Goal: Task Accomplishment & Management: Manage account settings

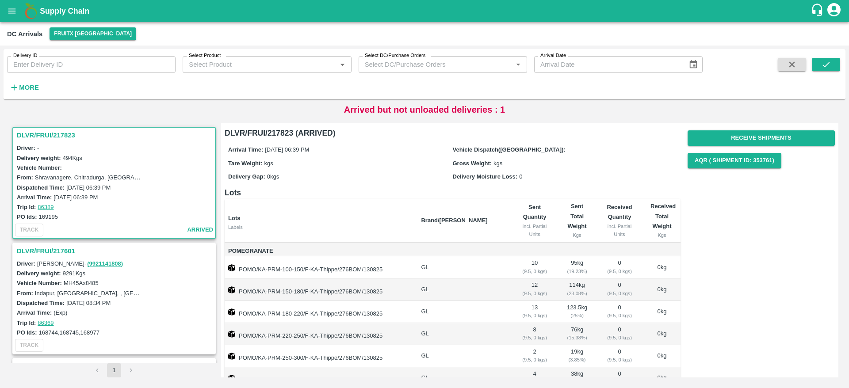
scroll to position [63, 0]
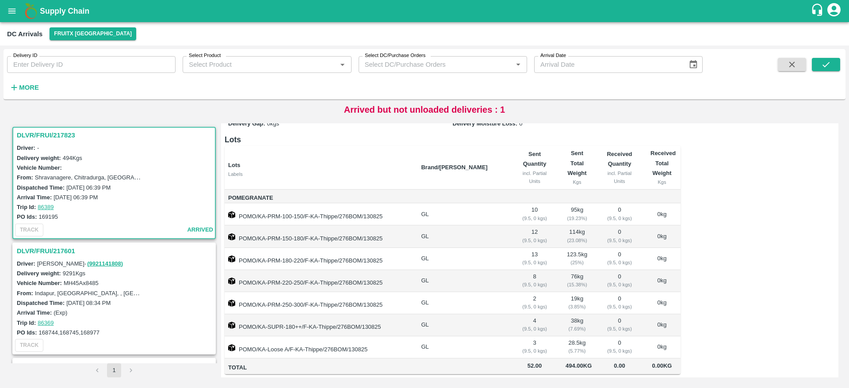
click at [69, 251] on h3 "DLVR/FRUI/217601" at bounding box center [115, 251] width 197 height 12
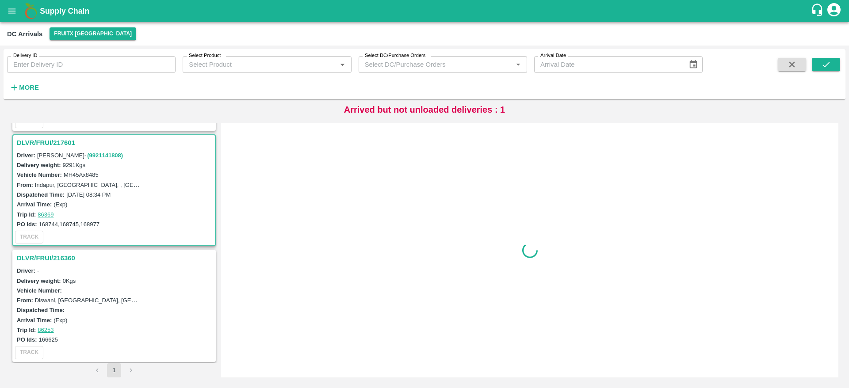
scroll to position [119, 0]
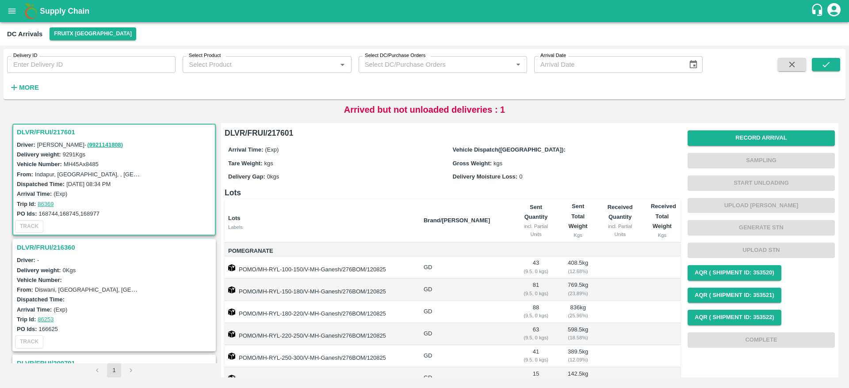
click at [46, 134] on h3 "DLVR/FRUI/217601" at bounding box center [115, 133] width 197 height 12
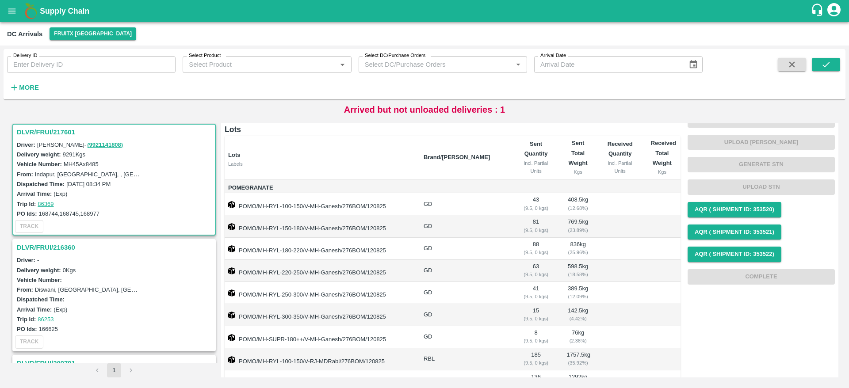
scroll to position [0, 0]
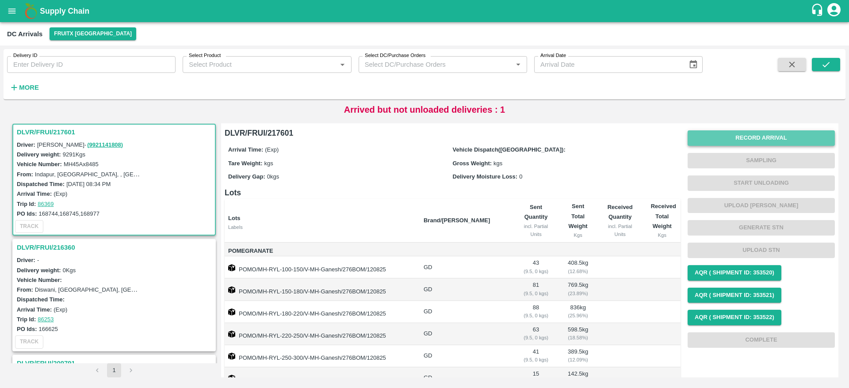
click at [770, 139] on button "Record Arrival" at bounding box center [761, 137] width 147 height 15
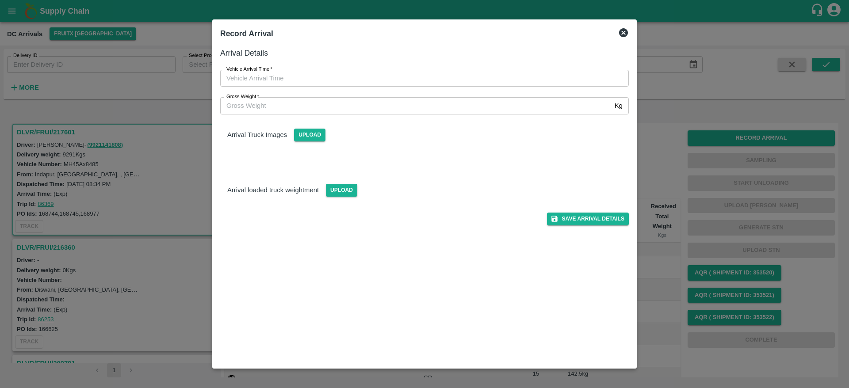
type input "DD/MM/YYYY hh:mm aa"
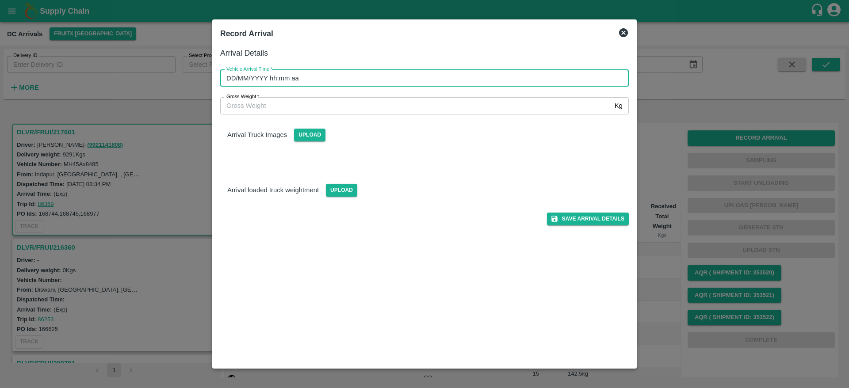
click at [445, 77] on input "DD/MM/YYYY hh:mm aa" at bounding box center [421, 78] width 403 height 17
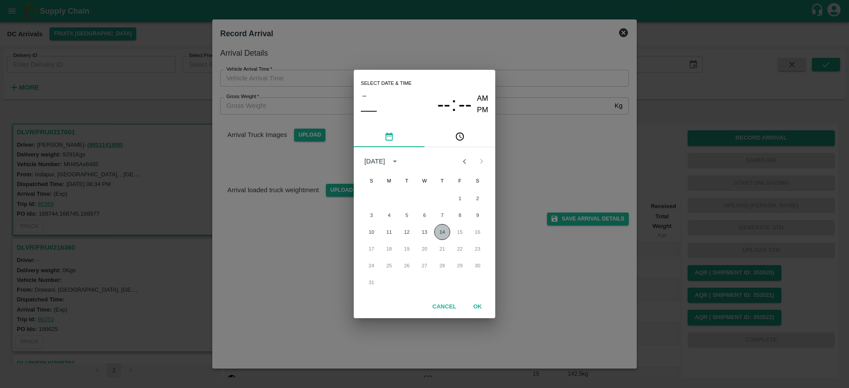
click at [442, 228] on button "14" at bounding box center [442, 232] width 16 height 16
type input "14/08/2025 12:00 AM"
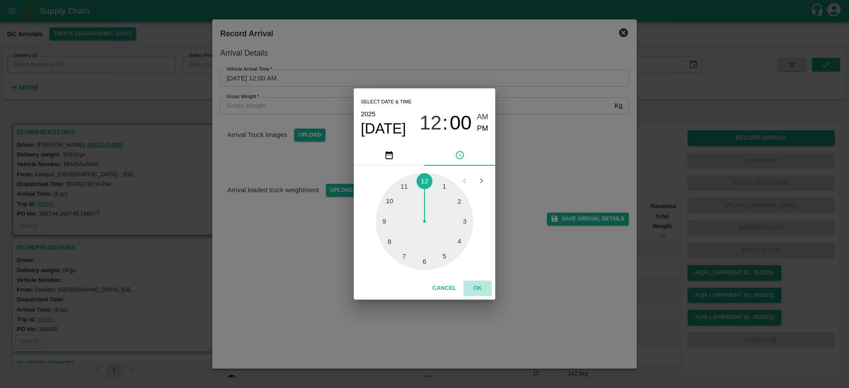
click at [476, 288] on button "OK" at bounding box center [478, 288] width 28 height 15
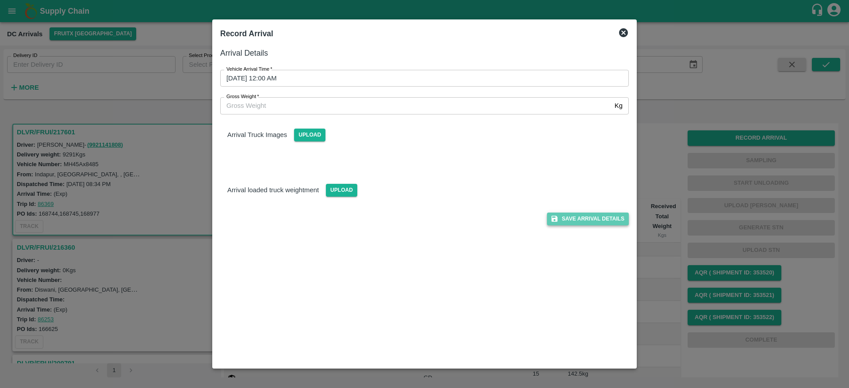
click at [582, 221] on button "Save Arrival Details" at bounding box center [588, 219] width 82 height 13
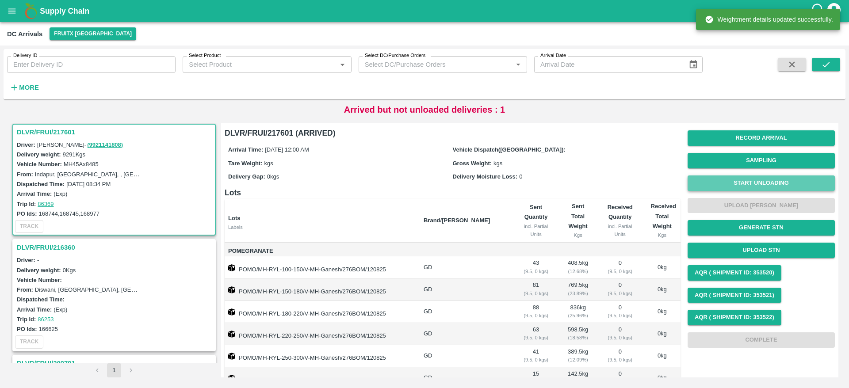
click at [760, 181] on button "Start Unloading" at bounding box center [761, 183] width 147 height 15
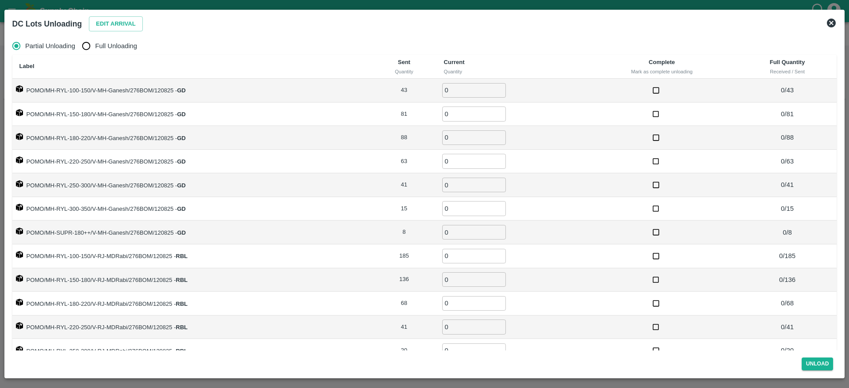
click at [98, 38] on label "Full Unloading" at bounding box center [107, 46] width 60 height 18
click at [95, 38] on input "Full Unloading" at bounding box center [86, 46] width 18 height 18
radio input "true"
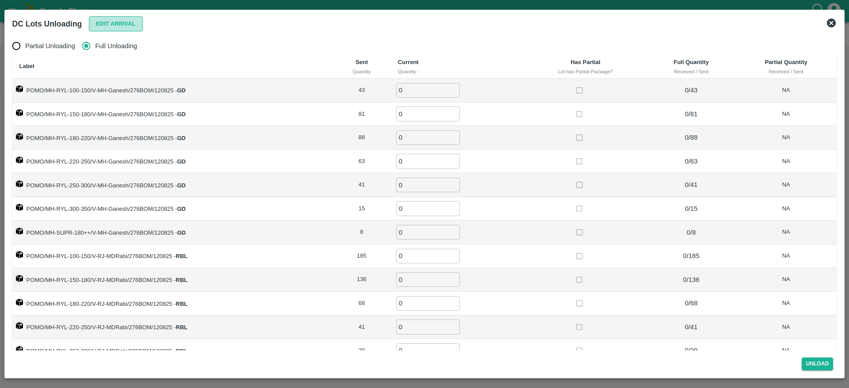
click at [114, 25] on button "Edit Arrival" at bounding box center [116, 23] width 54 height 15
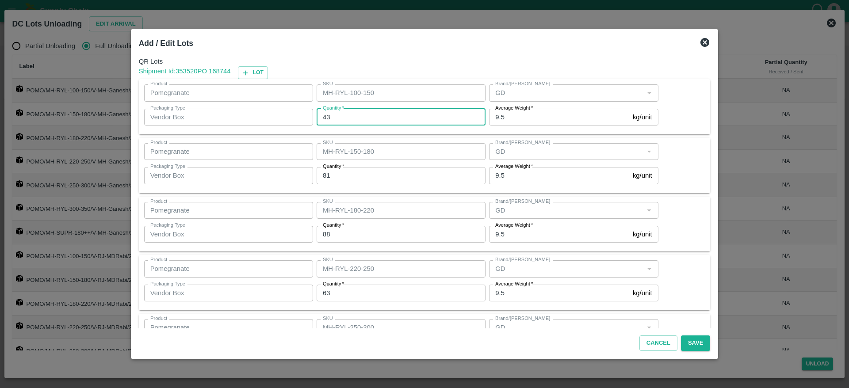
click at [397, 123] on input "43" at bounding box center [401, 117] width 169 height 17
type input "42"
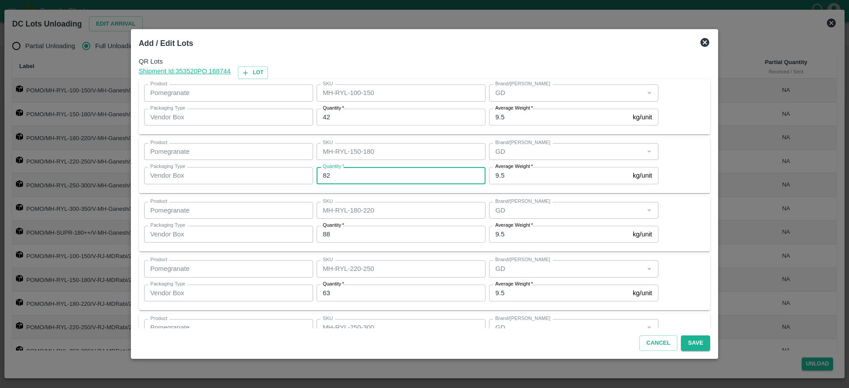
type input "82"
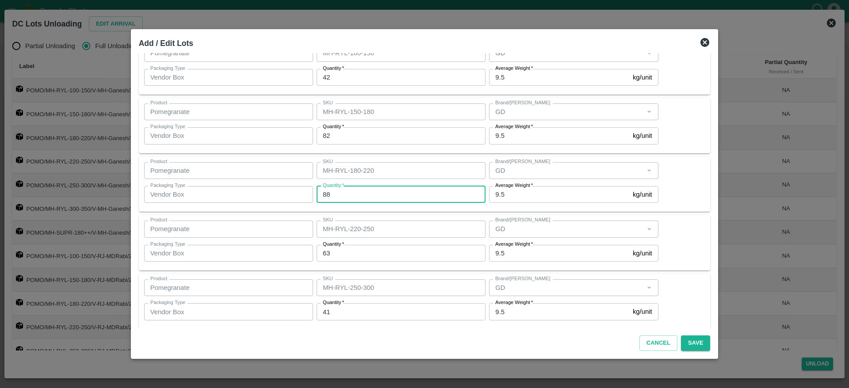
scroll to position [59, 0]
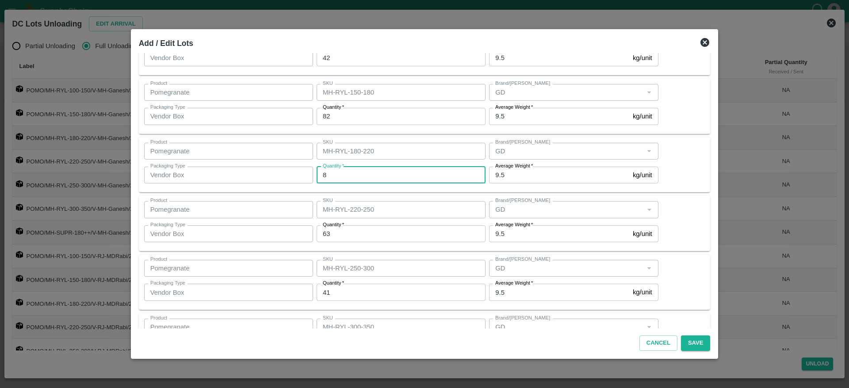
type input "88"
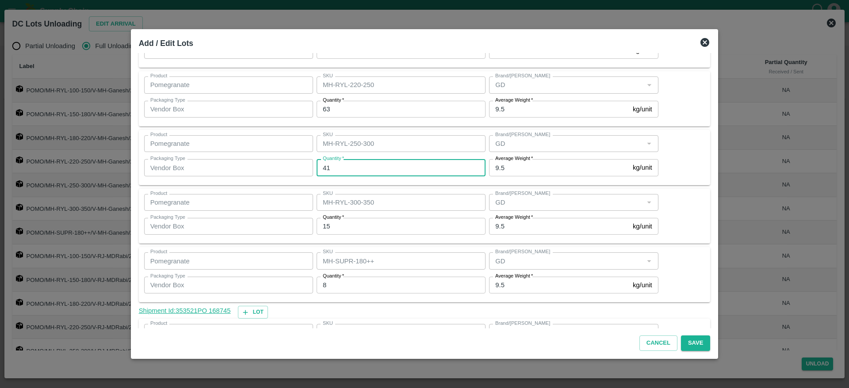
scroll to position [184, 0]
type input "41"
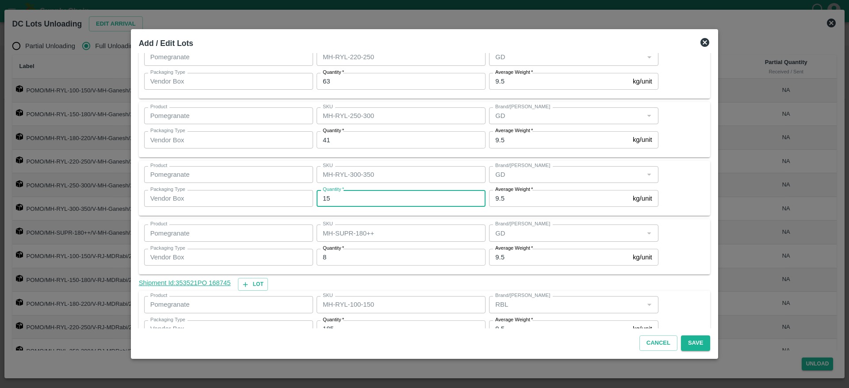
scroll to position [228, 0]
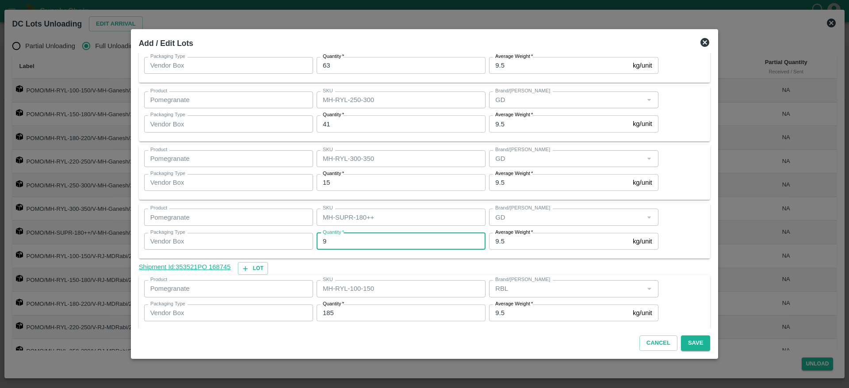
type input "9"
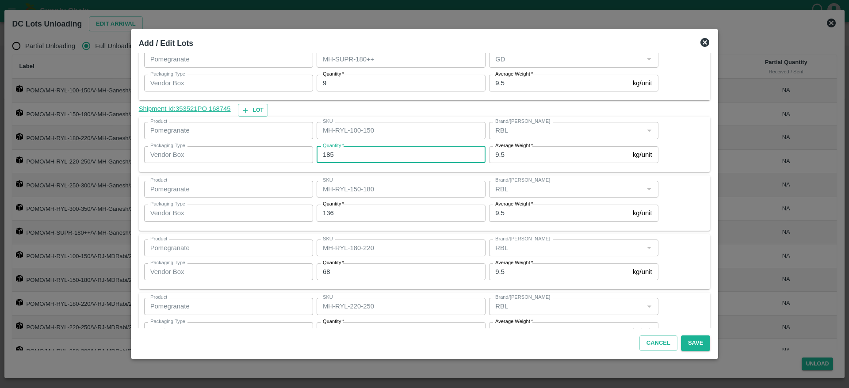
scroll to position [389, 0]
click at [413, 158] on input "185" at bounding box center [401, 152] width 169 height 17
type input "1"
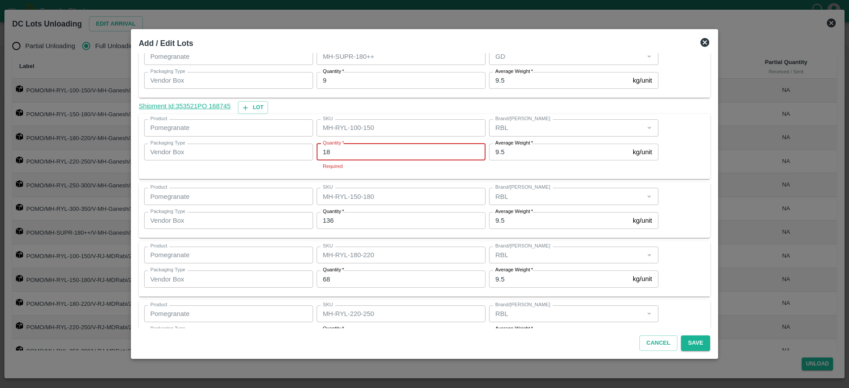
type input "186"
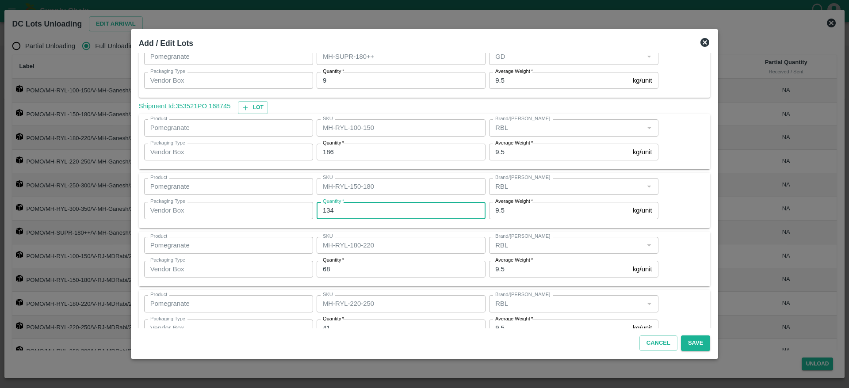
type input "134"
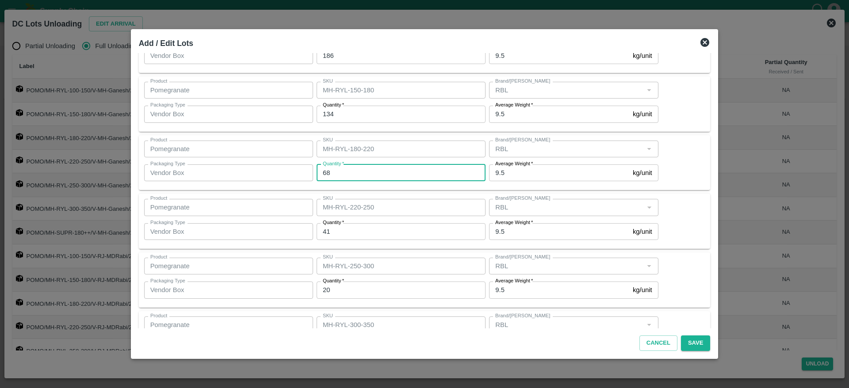
scroll to position [486, 0]
type input "69"
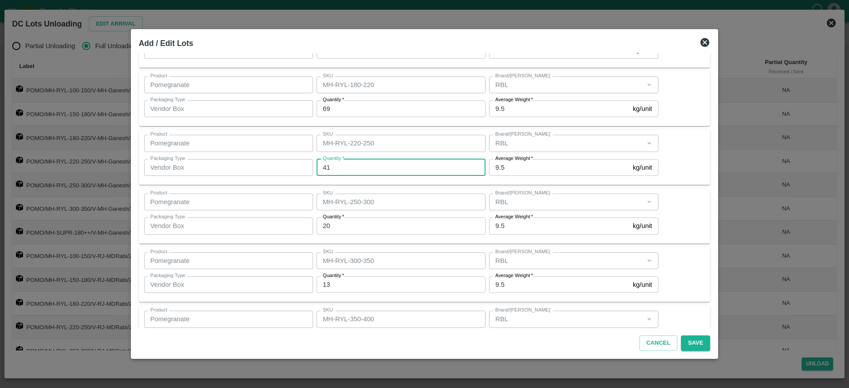
scroll to position [563, 0]
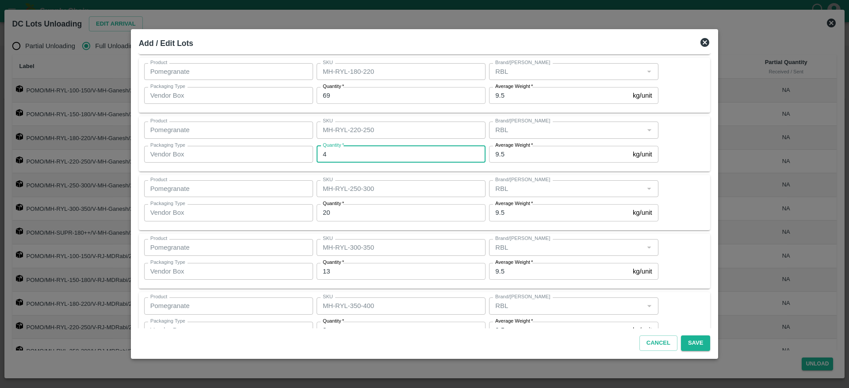
type input "41"
type input "20"
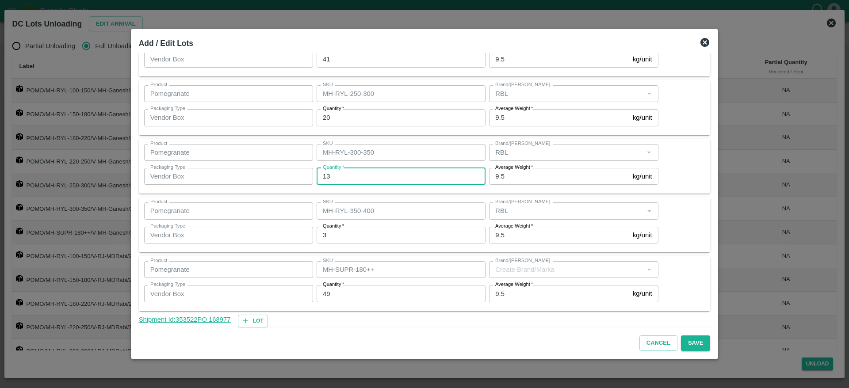
scroll to position [661, 0]
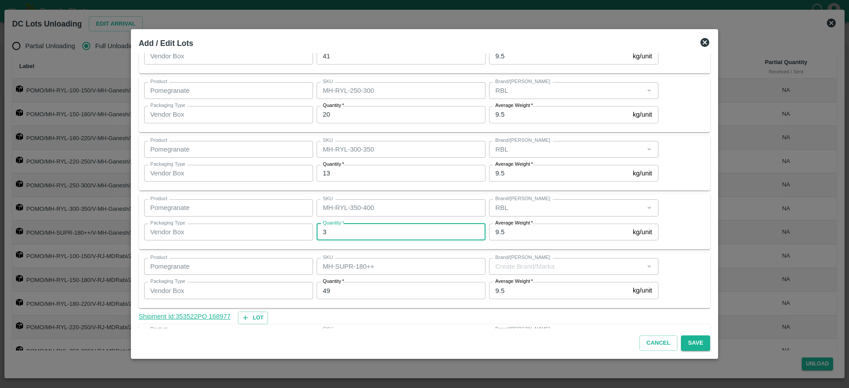
type input "2"
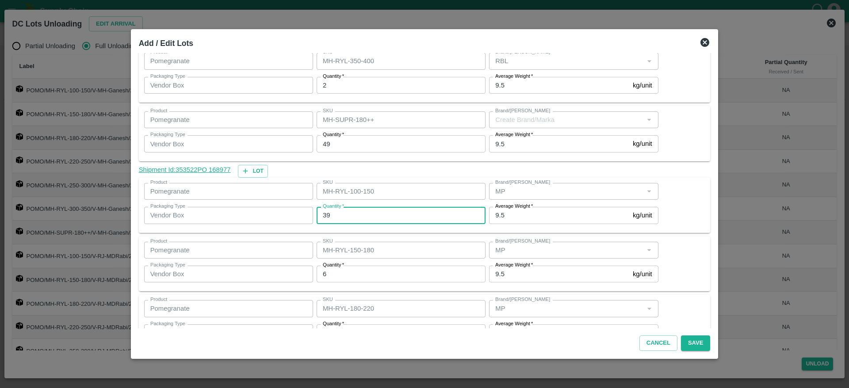
scroll to position [809, 0]
type input "39"
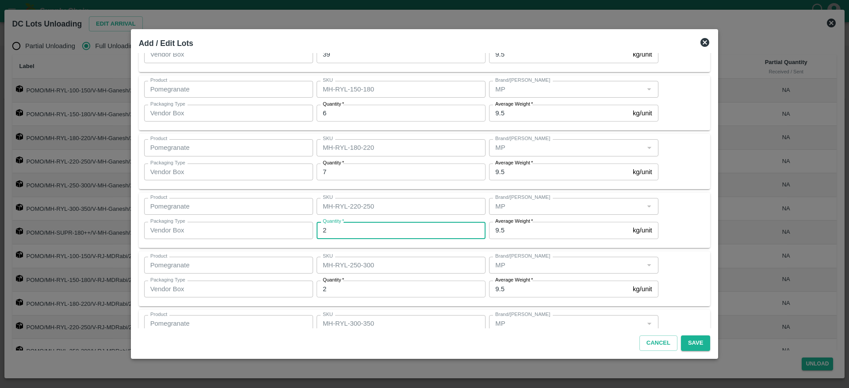
scroll to position [1029, 0]
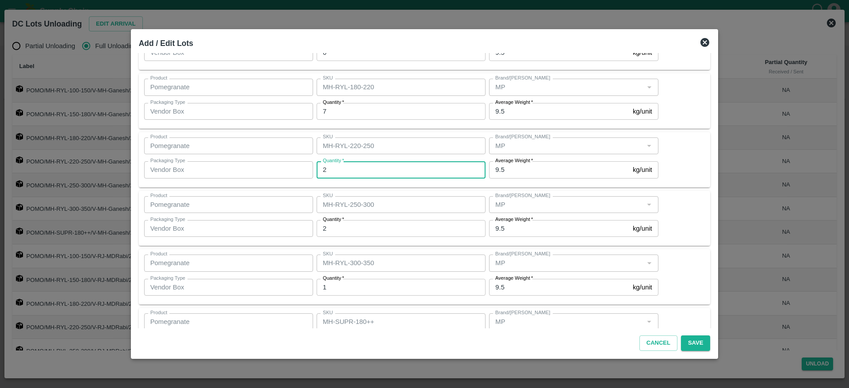
type input "2"
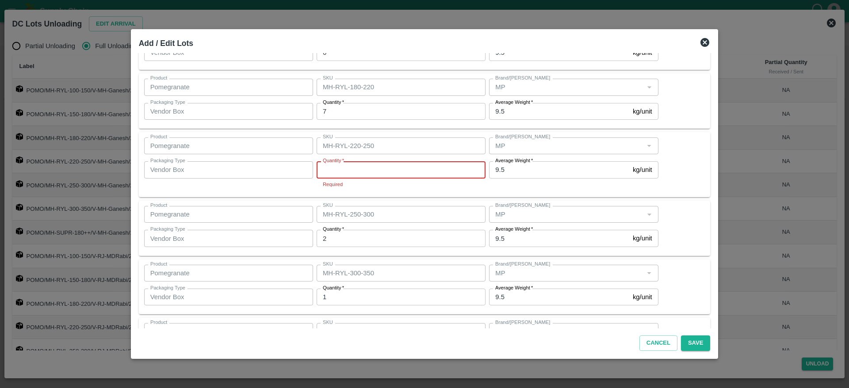
type input "3"
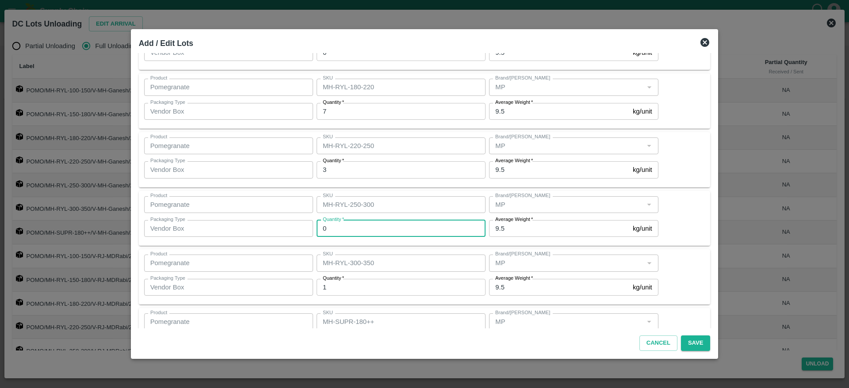
scroll to position [1088, 0]
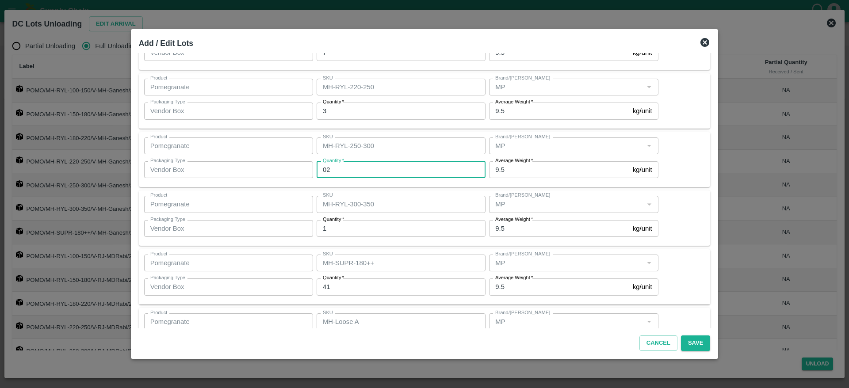
type input "02"
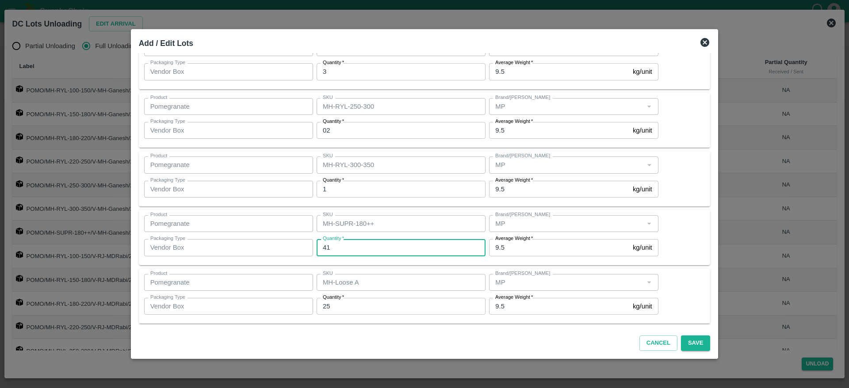
scroll to position [1129, 0]
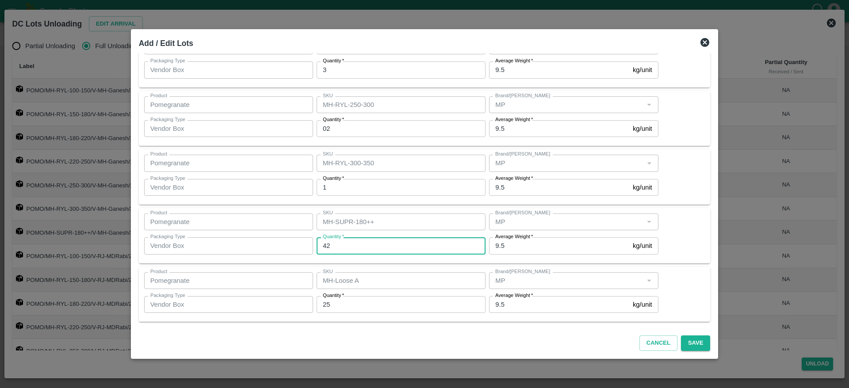
type input "42"
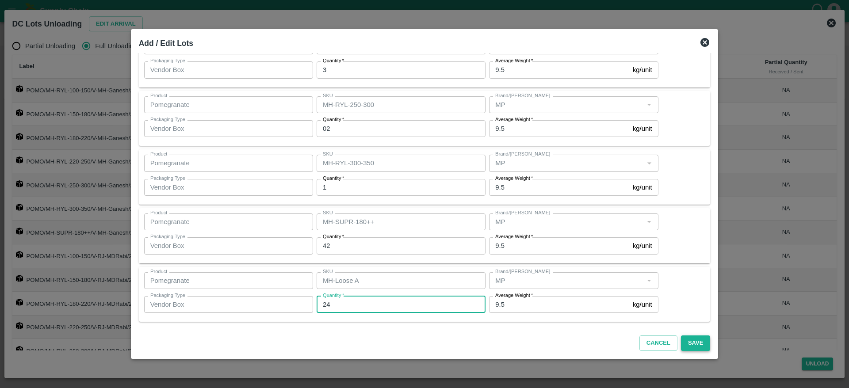
type input "24"
click at [686, 345] on button "Save" at bounding box center [695, 343] width 29 height 15
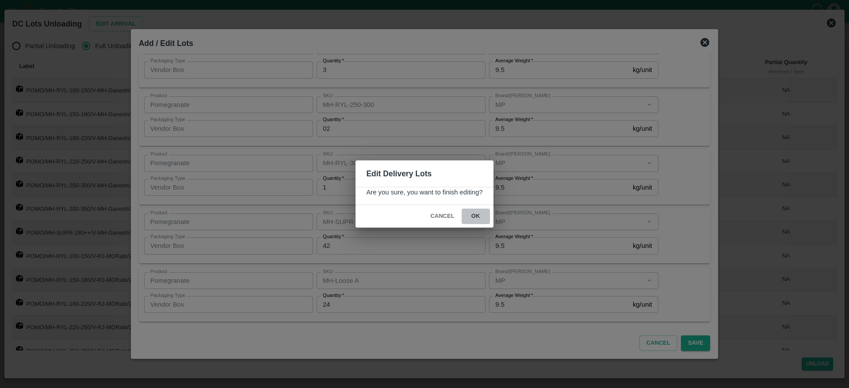
click at [475, 218] on button "ok" at bounding box center [476, 216] width 28 height 15
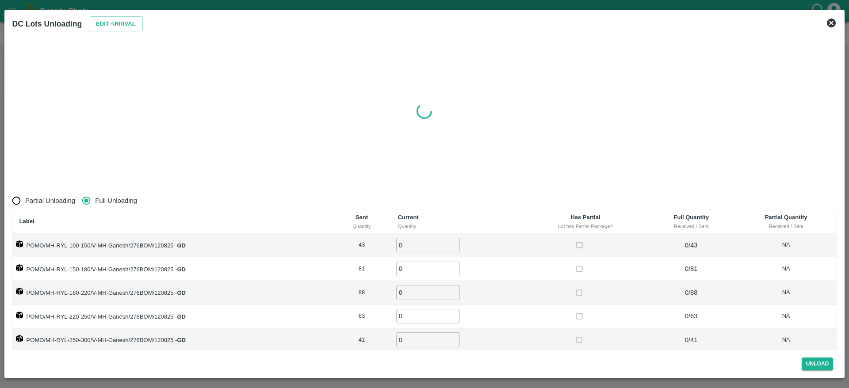
radio input "true"
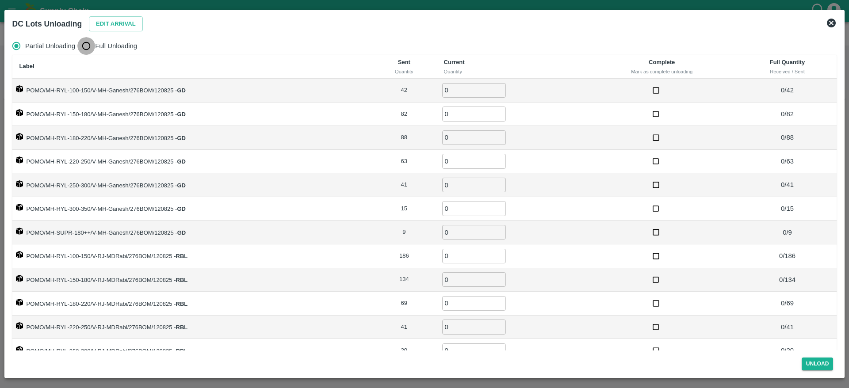
click at [95, 49] on input "Full Unloading" at bounding box center [86, 46] width 18 height 18
radio input "true"
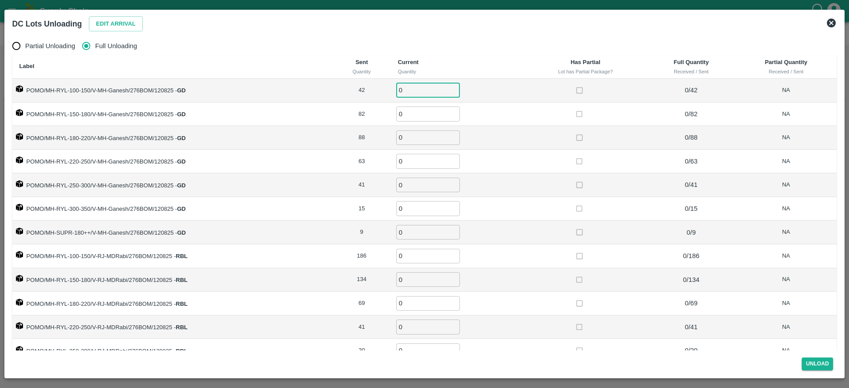
click at [403, 89] on input "0" at bounding box center [428, 90] width 64 height 15
type input "42"
type input "82"
type input "88"
type input "63"
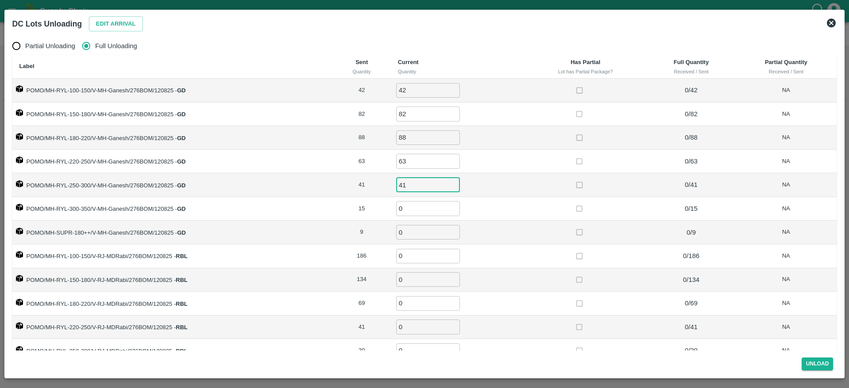
type input "41"
type input "15"
type input "9"
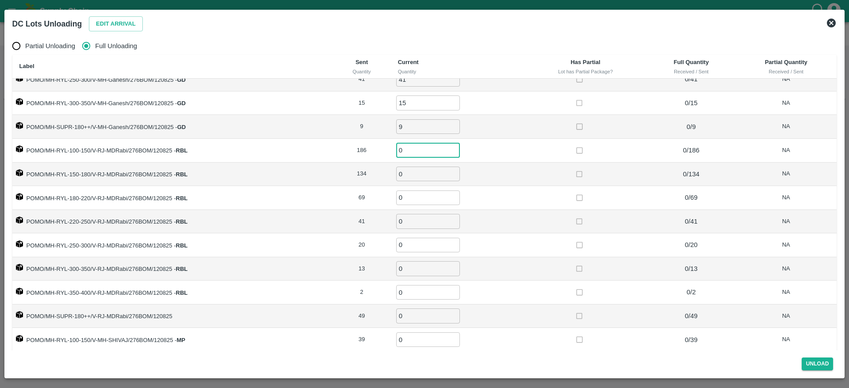
scroll to position [107, 0]
type input "186"
type input "134"
type input "69"
type input "41"
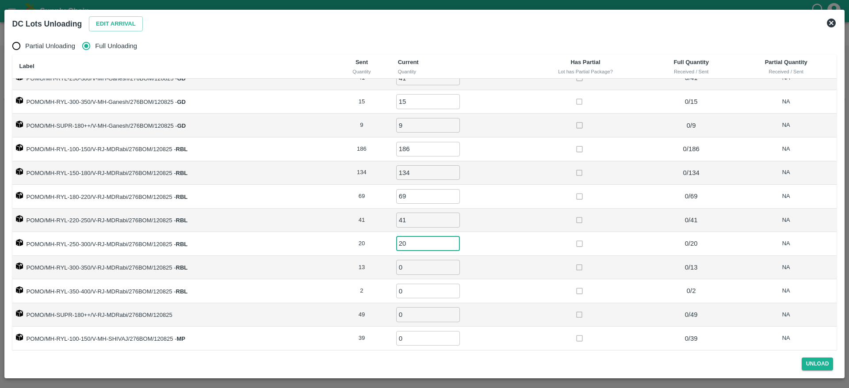
type input "20"
type input "13"
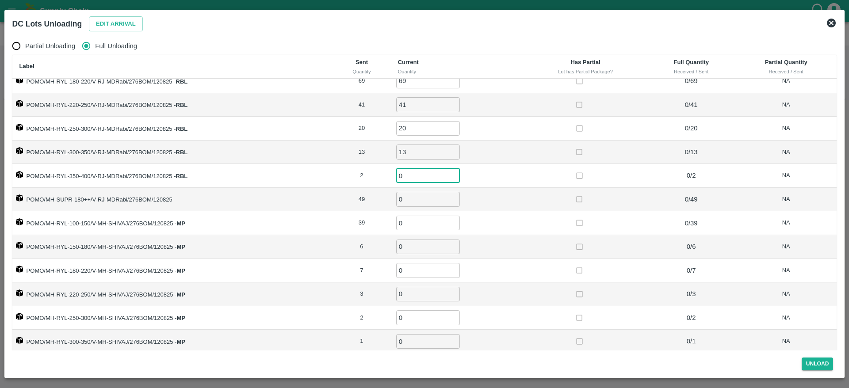
scroll to position [259, 0]
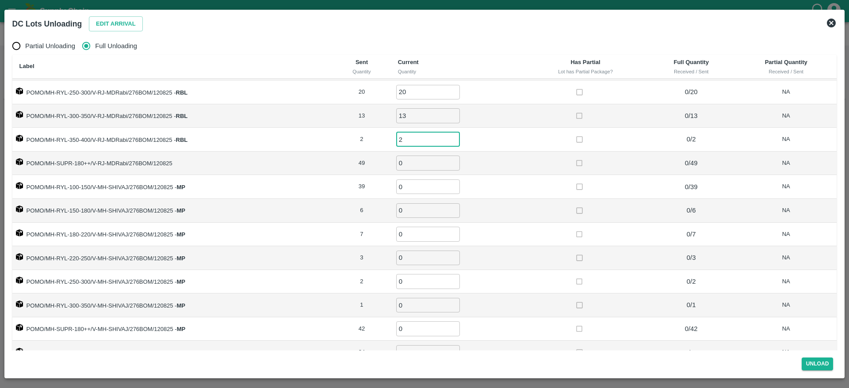
type input "2"
type input "49"
type input "39"
type input "6"
type input "7"
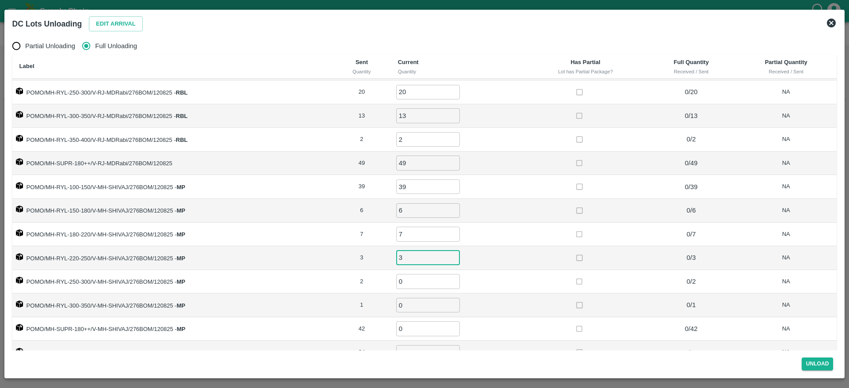
type input "3"
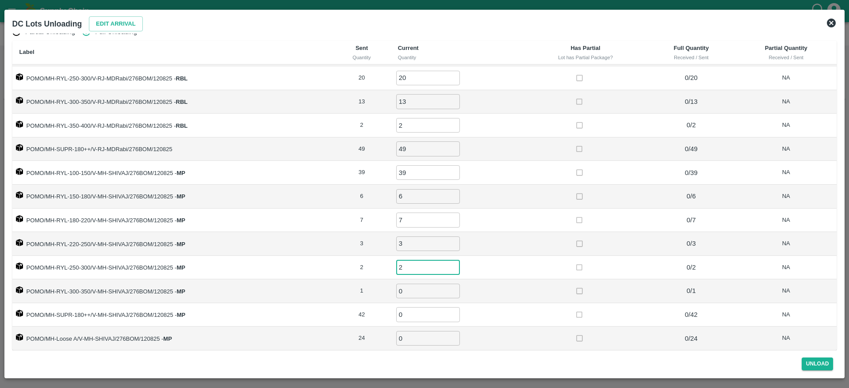
type input "2"
type input "1"
type input "42"
type input "24"
click at [525, 234] on td at bounding box center [585, 244] width 123 height 24
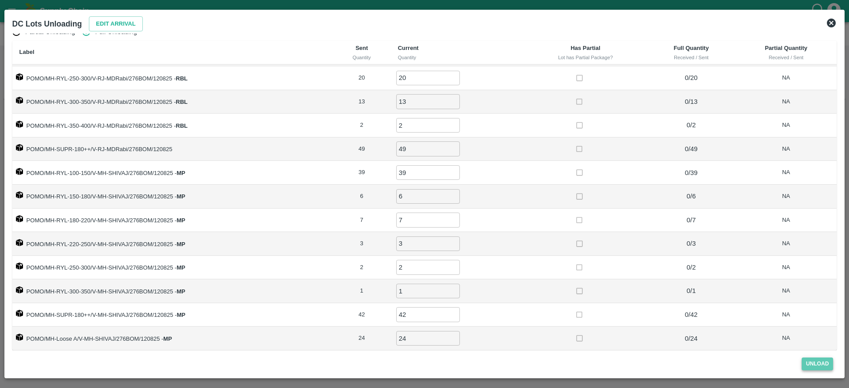
click at [819, 363] on button "Unload" at bounding box center [818, 364] width 32 height 13
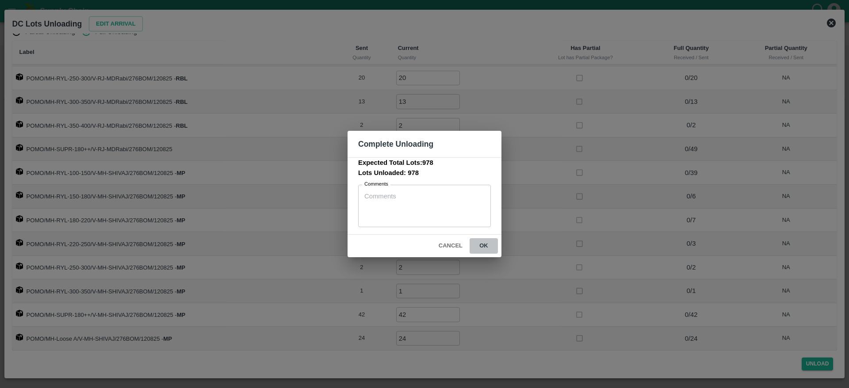
click at [483, 245] on button "ok" at bounding box center [484, 245] width 28 height 15
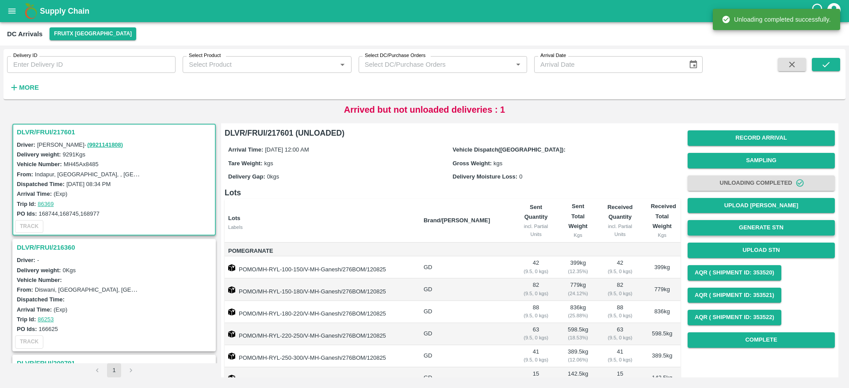
click at [749, 227] on button "Generate STN" at bounding box center [761, 227] width 147 height 15
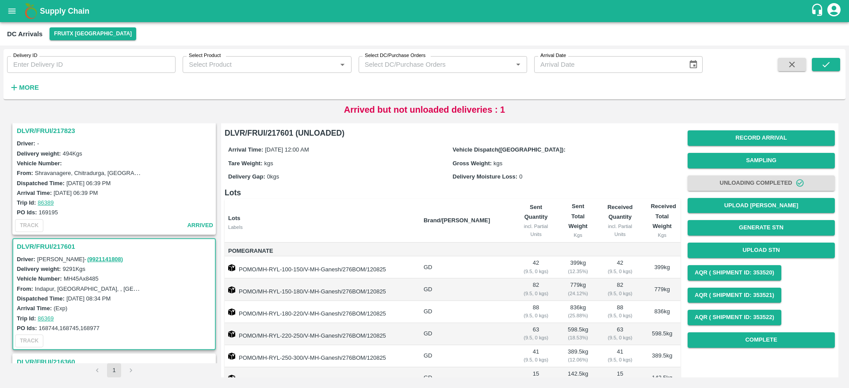
scroll to position [0, 0]
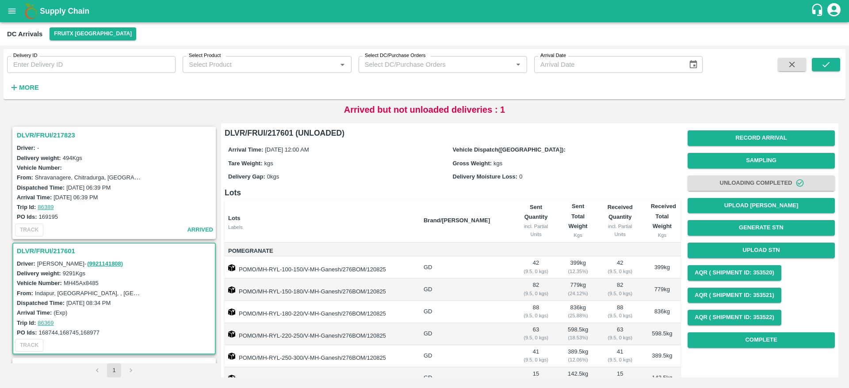
click at [49, 132] on h3 "DLVR/FRUI/217823" at bounding box center [115, 136] width 197 height 12
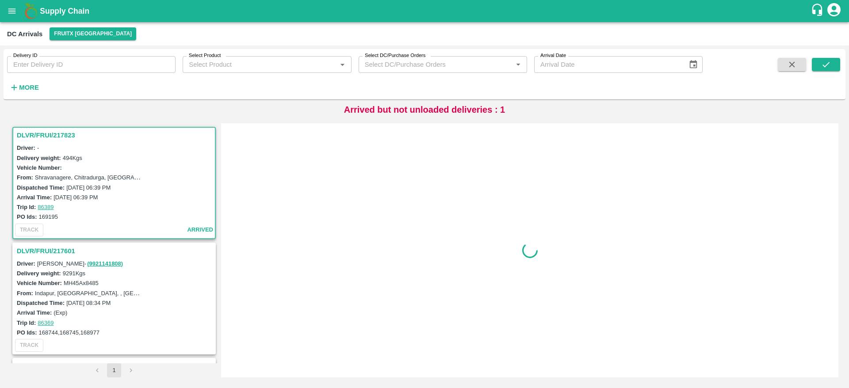
scroll to position [4, 0]
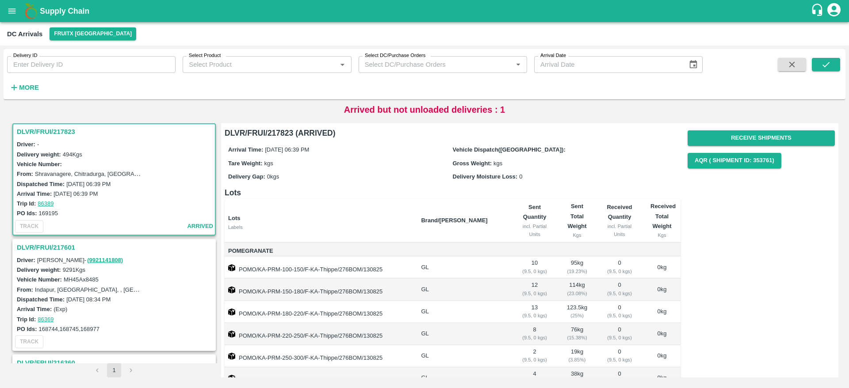
click at [36, 133] on h3 "DLVR/FRUI/217823" at bounding box center [115, 132] width 197 height 12
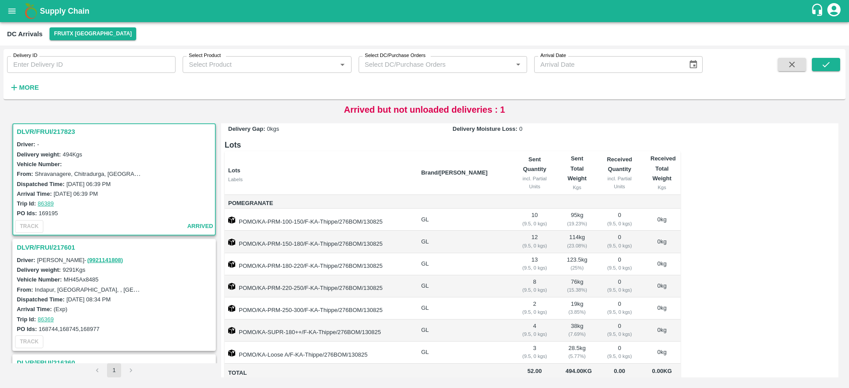
scroll to position [0, 0]
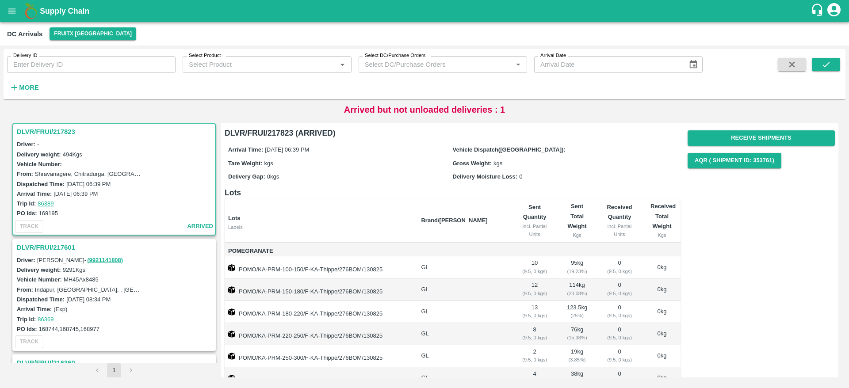
click at [50, 251] on h3 "DLVR/FRUI/217601" at bounding box center [115, 248] width 197 height 12
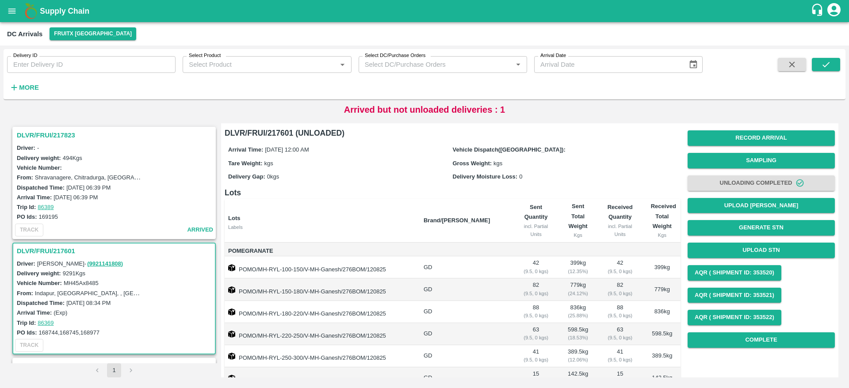
click at [46, 132] on h3 "DLVR/FRUI/217823" at bounding box center [115, 136] width 197 height 12
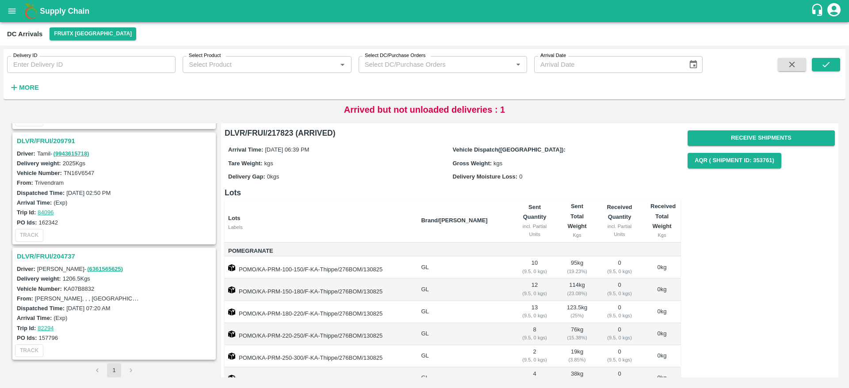
scroll to position [192, 0]
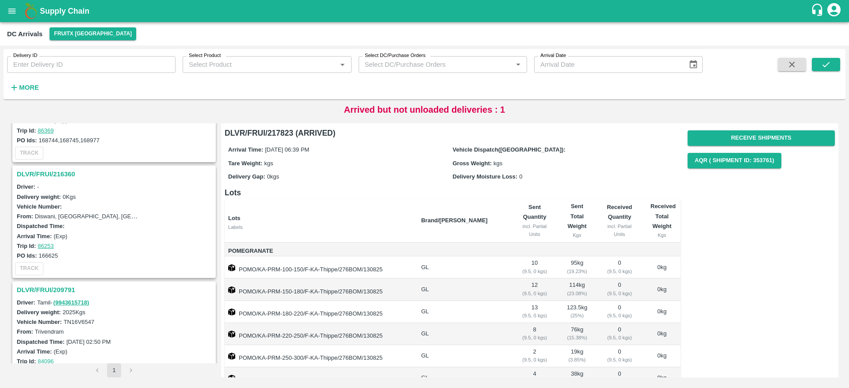
click at [56, 176] on h3 "DLVR/FRUI/216360" at bounding box center [115, 175] width 197 height 12
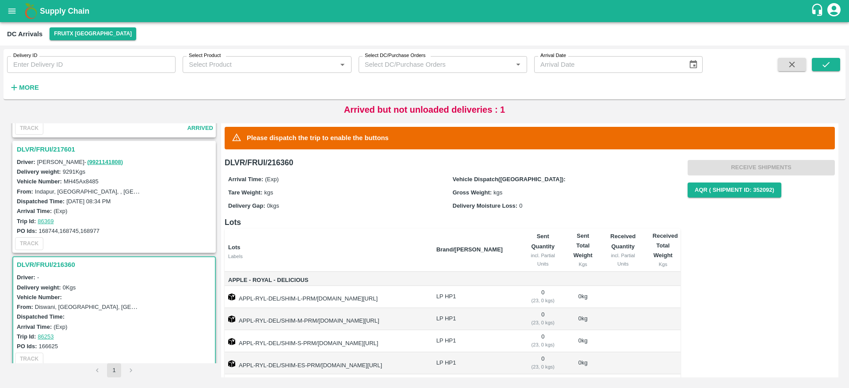
scroll to position [101, 0]
click at [40, 151] on h3 "DLVR/FRUI/217601" at bounding box center [115, 151] width 197 height 12
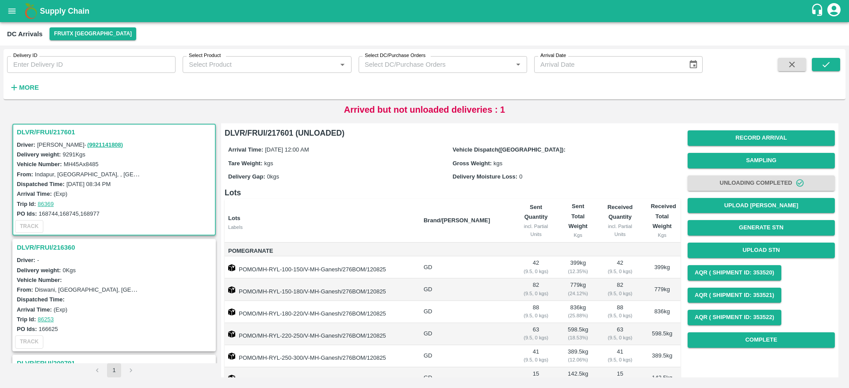
click at [48, 130] on h3 "DLVR/FRUI/217601" at bounding box center [115, 133] width 197 height 12
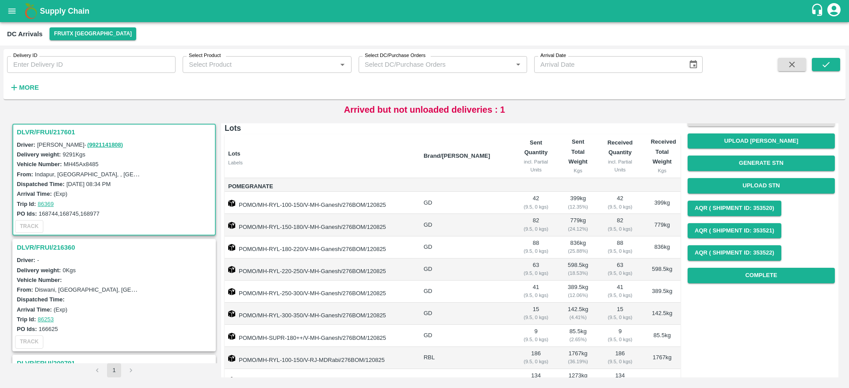
scroll to position [0, 0]
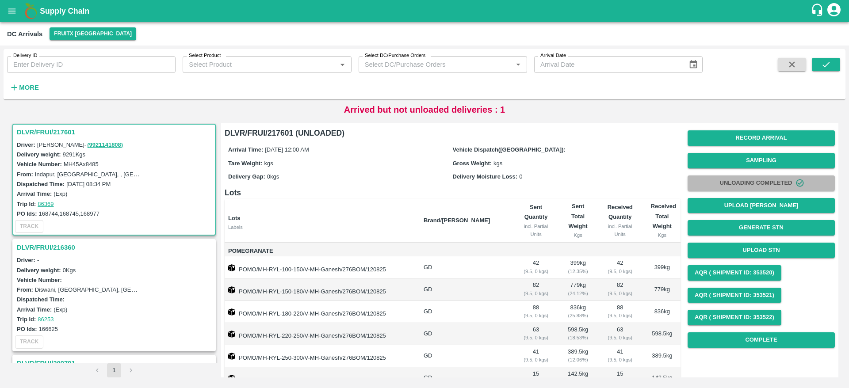
click at [755, 184] on button "Unloading Completed" at bounding box center [761, 183] width 147 height 15
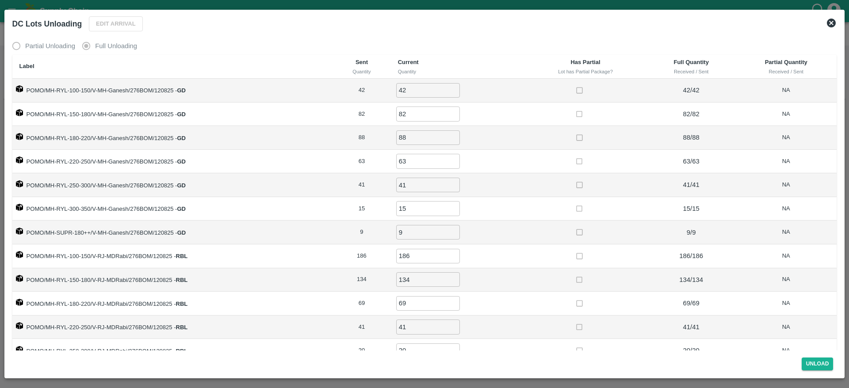
click at [830, 24] on icon at bounding box center [831, 23] width 9 height 9
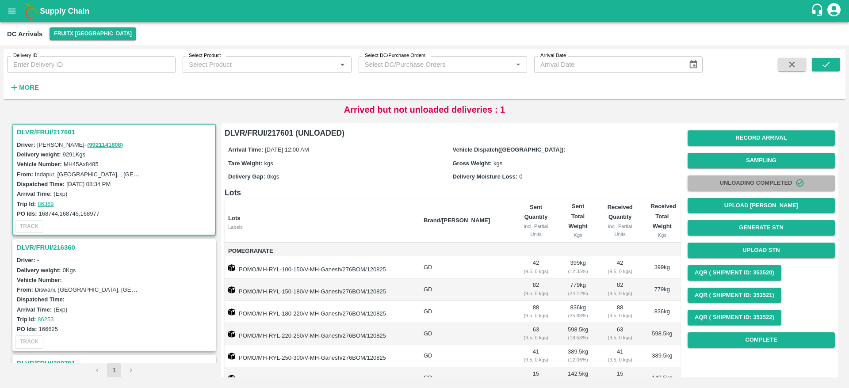
click at [736, 180] on button "Unloading Completed" at bounding box center [761, 183] width 147 height 15
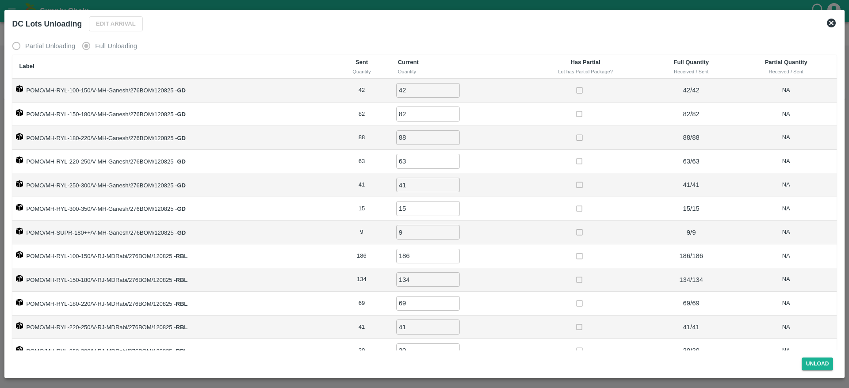
click at [111, 29] on div "Edit Arrival" at bounding box center [114, 22] width 58 height 19
click at [836, 25] on icon at bounding box center [831, 23] width 11 height 11
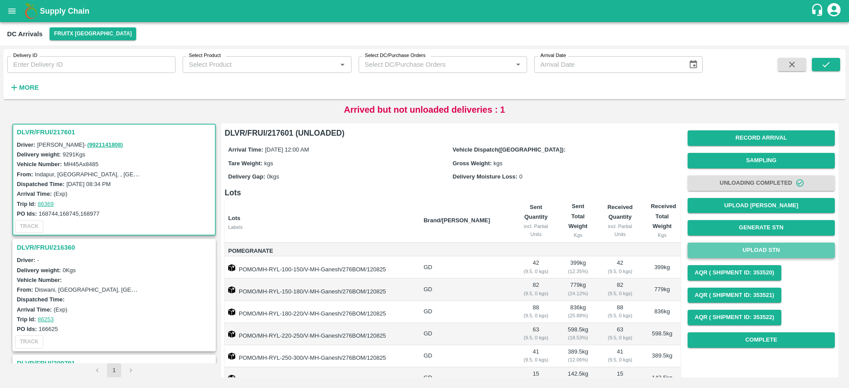
click at [757, 247] on button "Upload STN" at bounding box center [761, 250] width 147 height 15
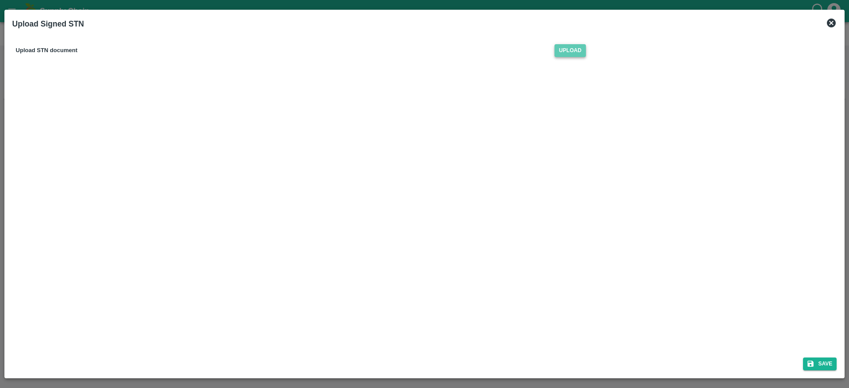
click at [567, 50] on span "Upload" at bounding box center [570, 50] width 31 height 13
click at [0, 0] on input "Upload" at bounding box center [0, 0] width 0 height 0
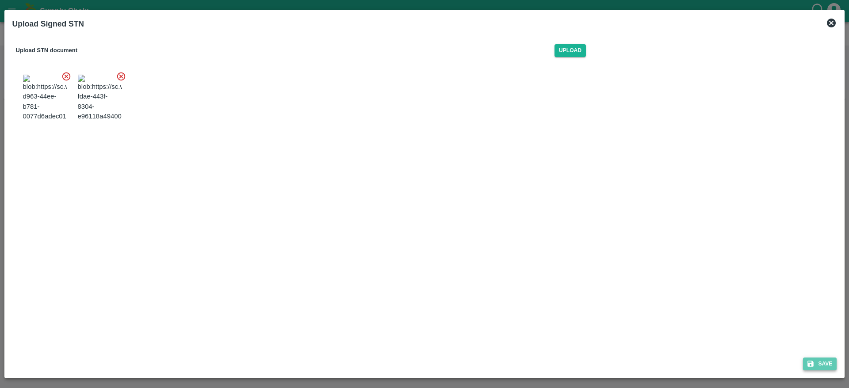
click at [816, 363] on button "Save" at bounding box center [820, 364] width 34 height 13
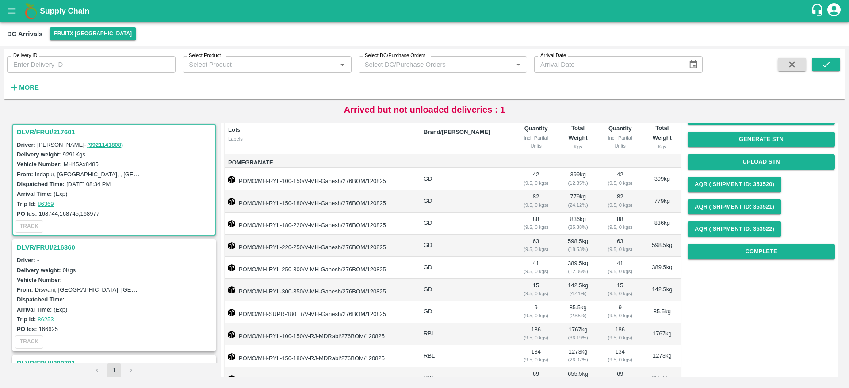
scroll to position [84, 0]
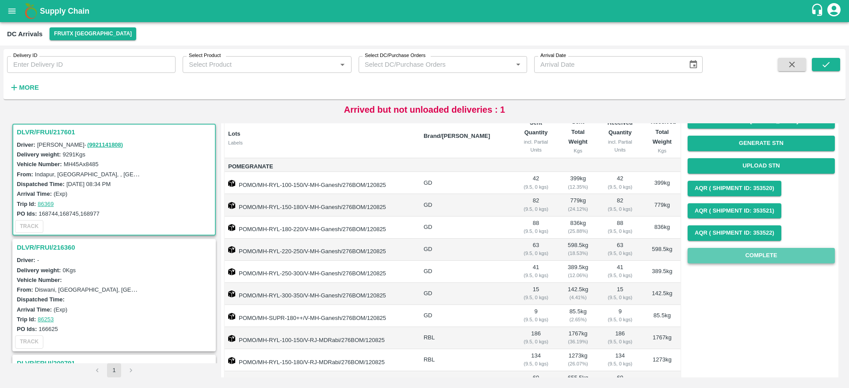
click at [763, 256] on button "Complete" at bounding box center [761, 255] width 147 height 15
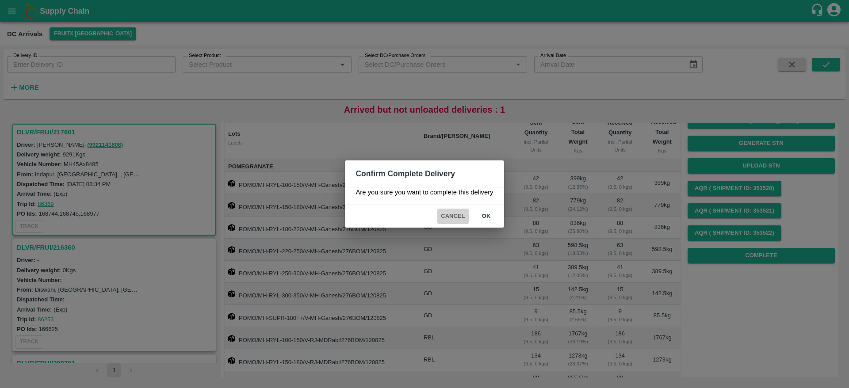
click at [455, 218] on button "Cancel" at bounding box center [452, 216] width 31 height 15
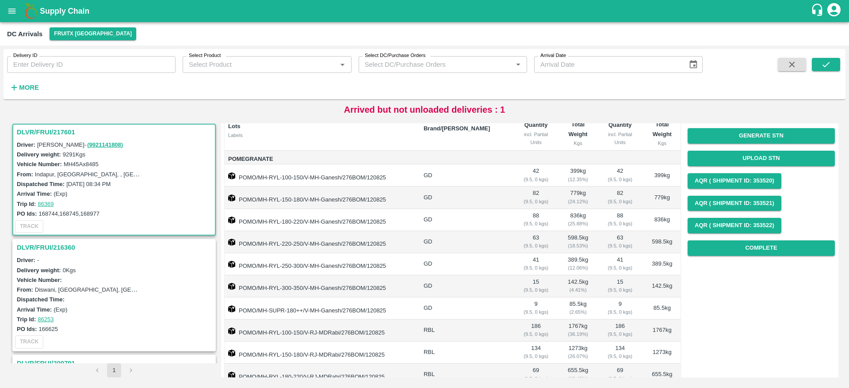
scroll to position [90, 0]
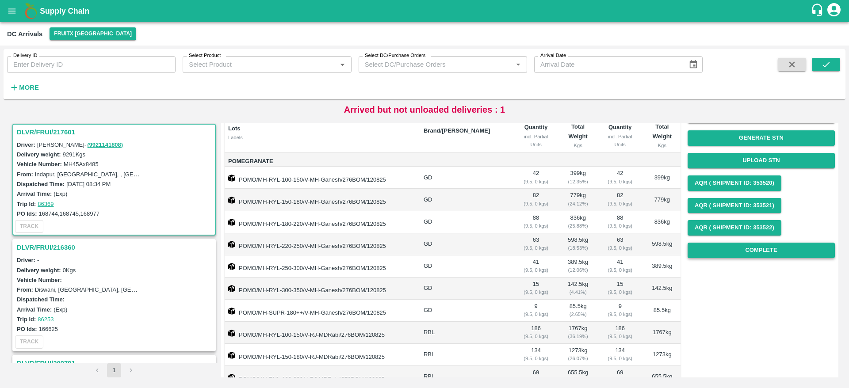
click at [769, 254] on button "Complete" at bounding box center [761, 250] width 147 height 15
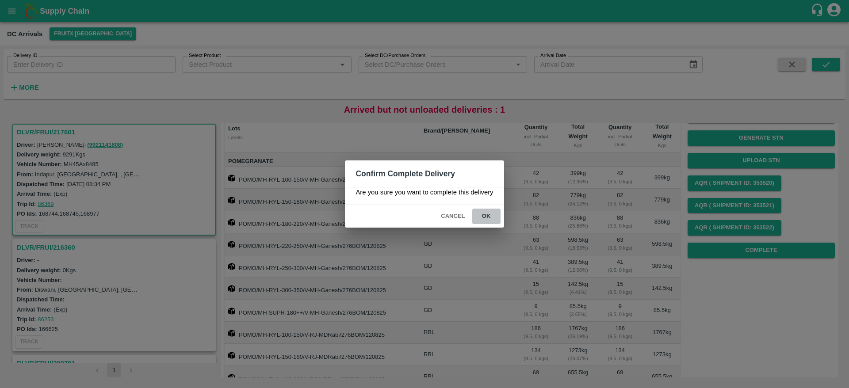
click at [481, 222] on button "ok" at bounding box center [486, 216] width 28 height 15
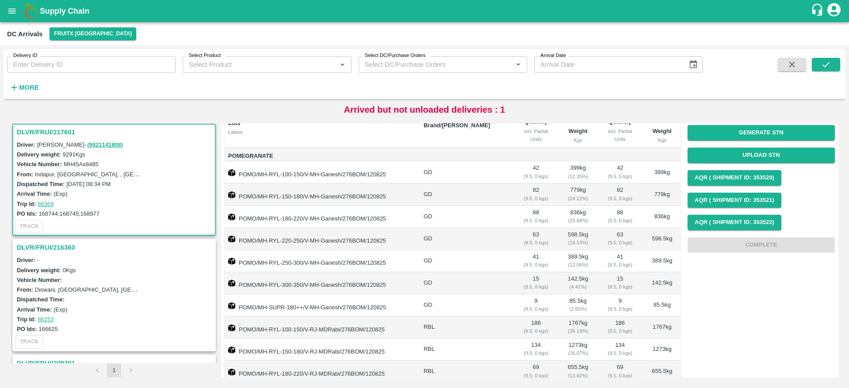
scroll to position [0, 0]
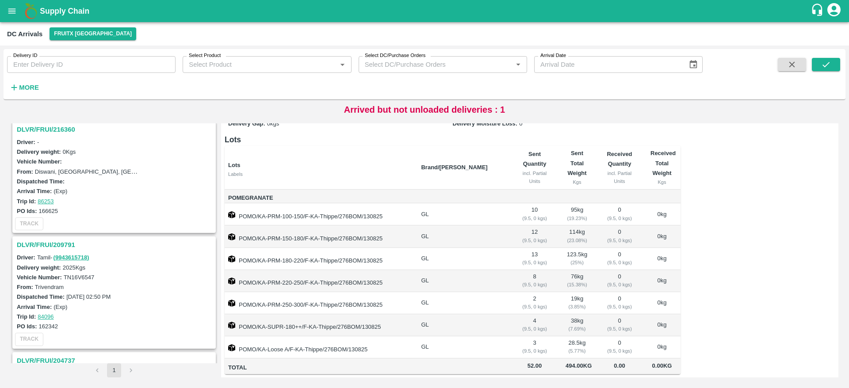
scroll to position [226, 0]
